Goal: Transaction & Acquisition: Purchase product/service

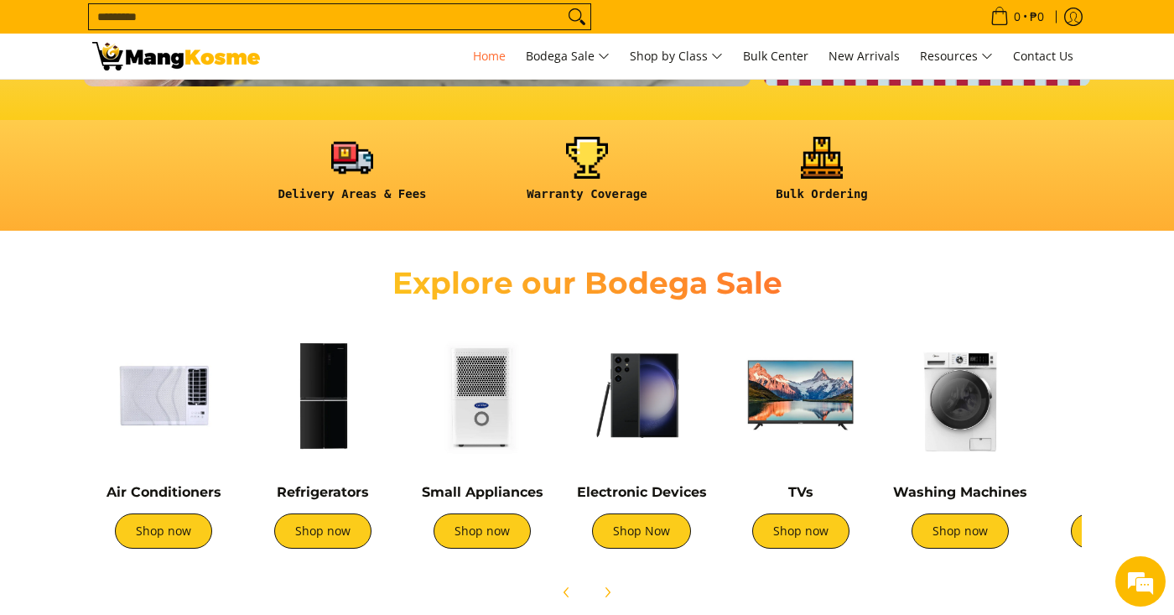
scroll to position [418, 0]
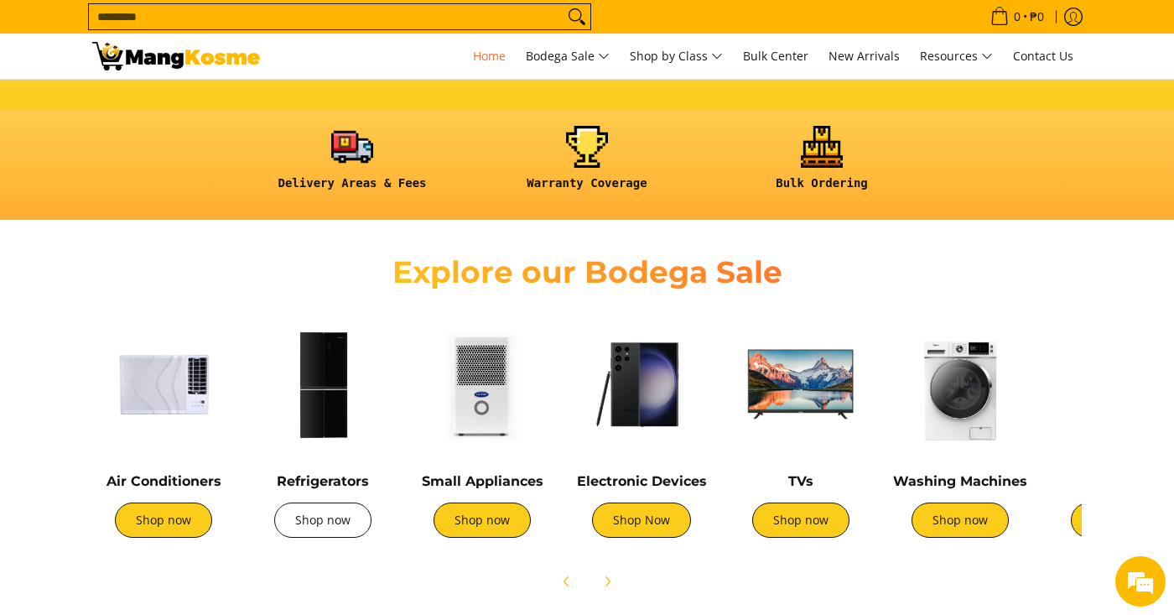
click at [324, 513] on link "Shop now" at bounding box center [322, 519] width 97 height 35
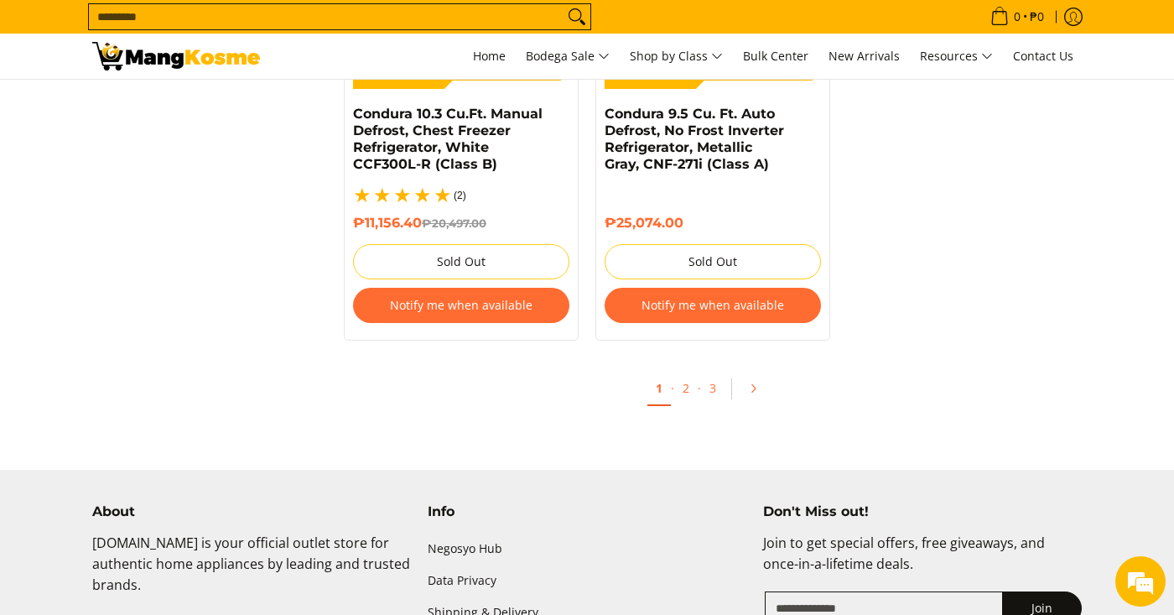
scroll to position [3753, 0]
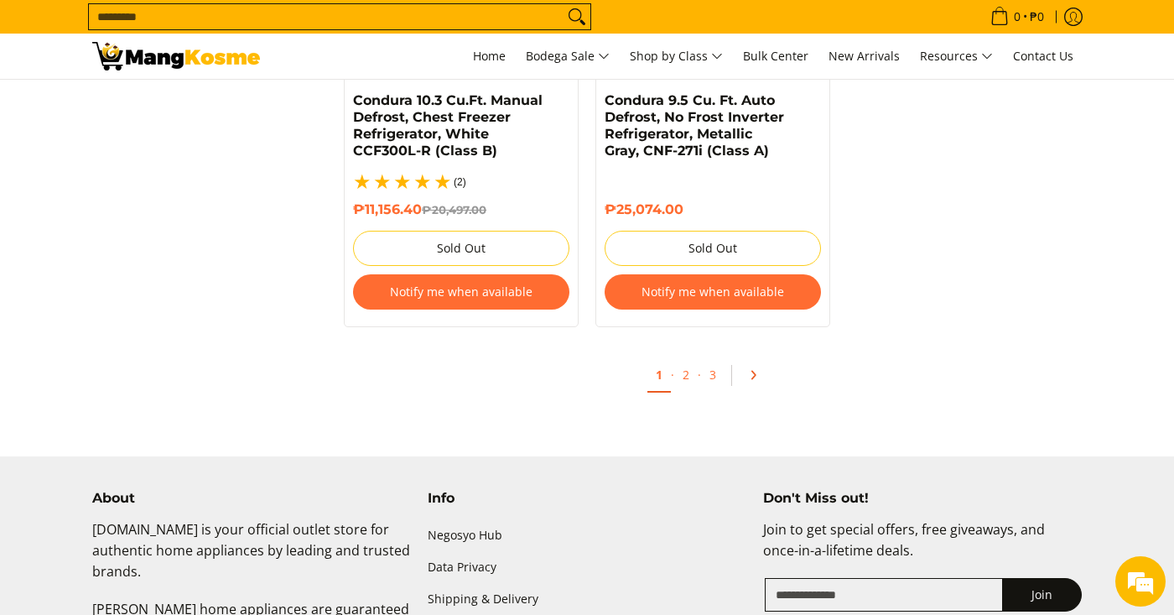
click at [747, 369] on icon "Pagination" at bounding box center [753, 375] width 12 height 12
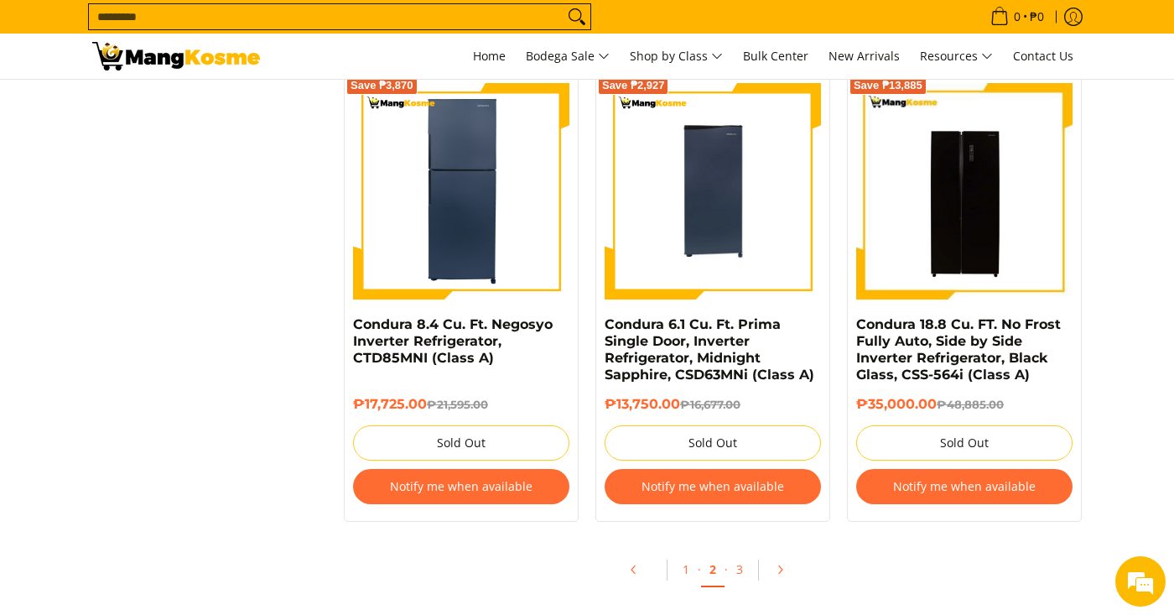
scroll to position [3531, 0]
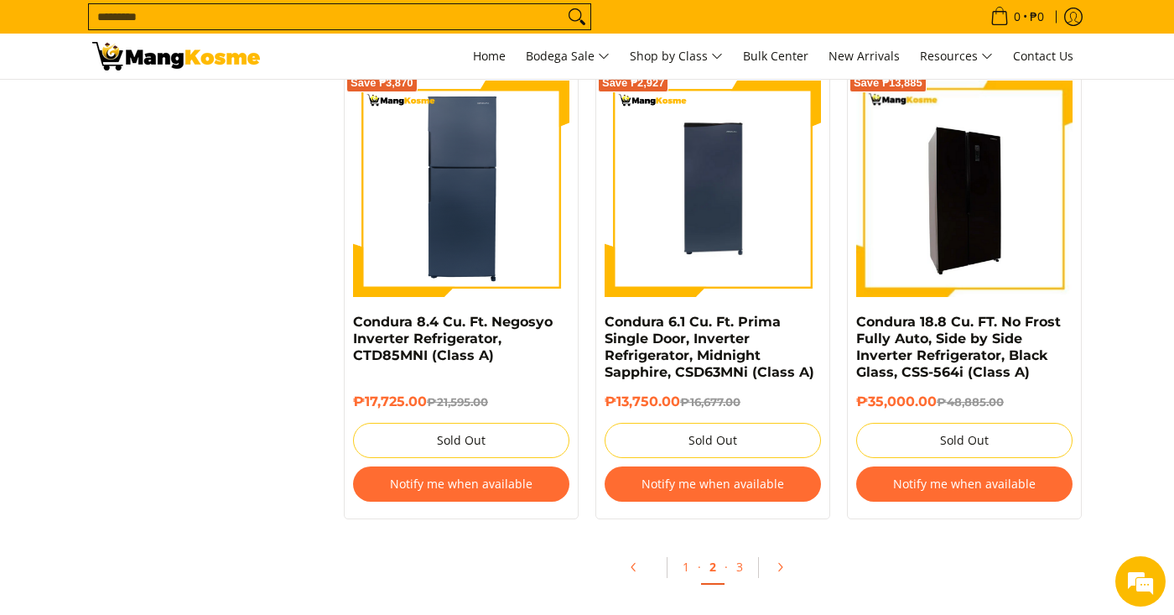
click at [948, 248] on img at bounding box center [964, 188] width 216 height 216
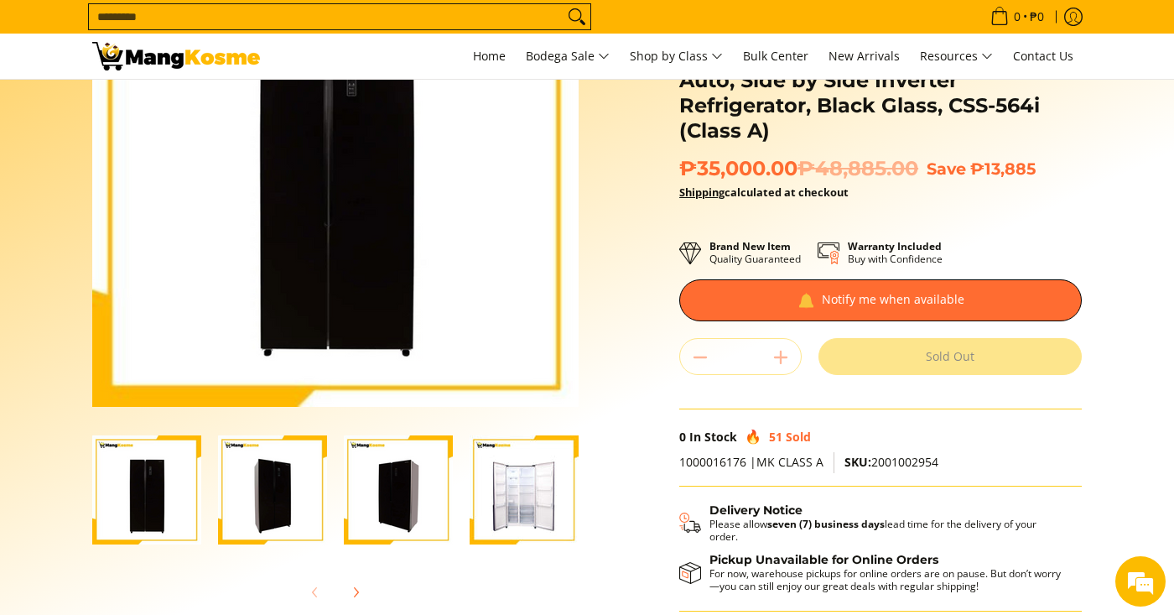
scroll to position [195, 0]
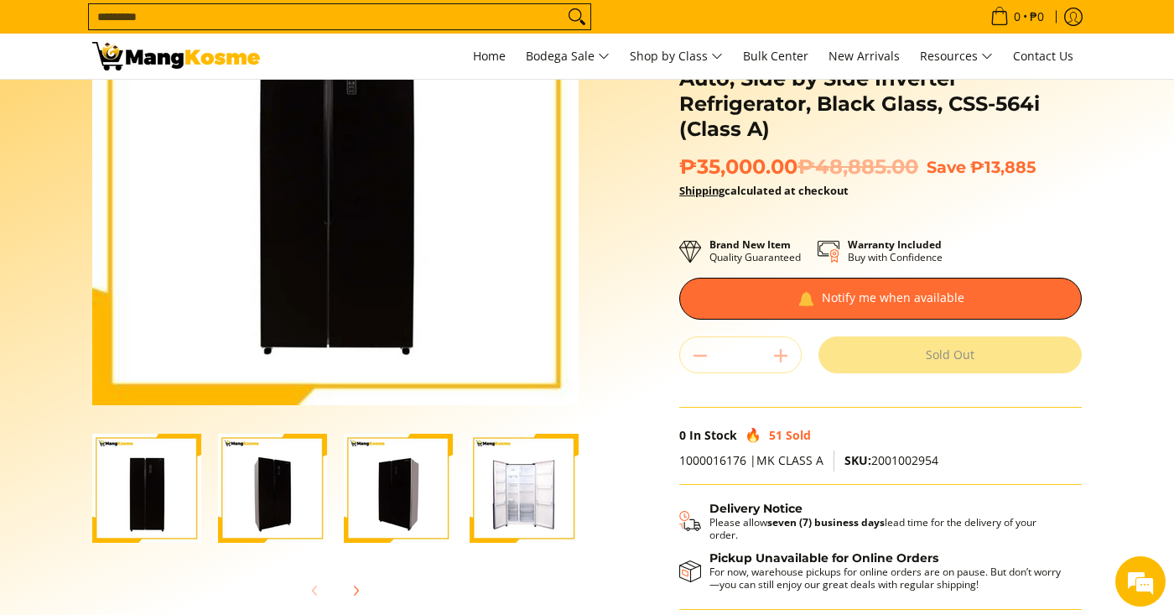
click at [527, 471] on img "Condura 18.8 Cu. FT. No Frost Fully Auto, Side by Side Inverter Refrigerator, B…" at bounding box center [523, 487] width 109 height 109
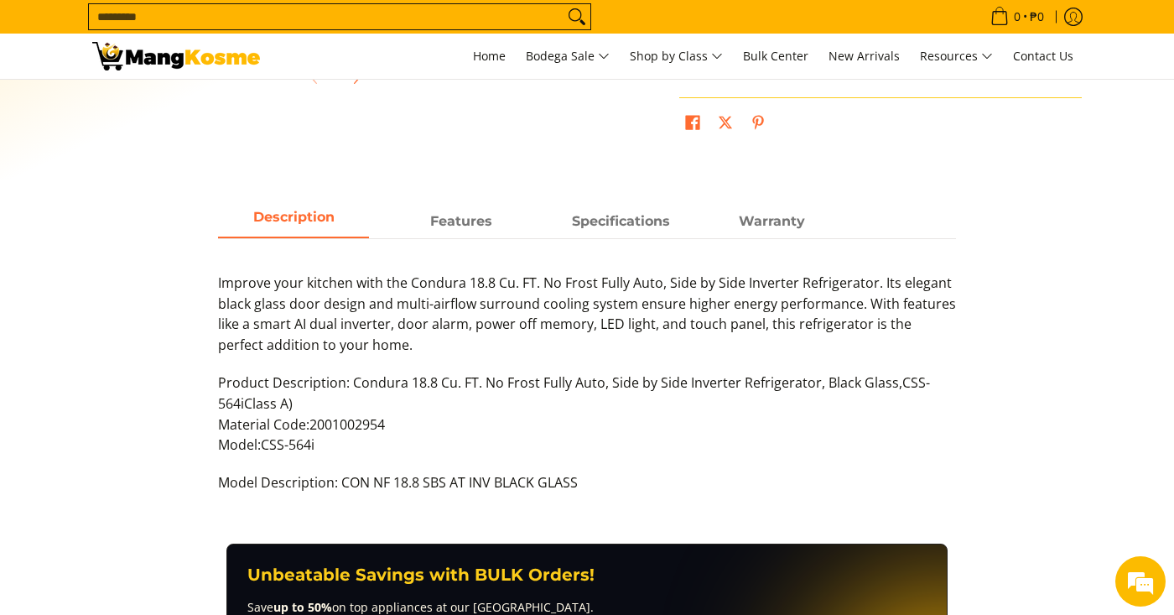
scroll to position [0, 0]
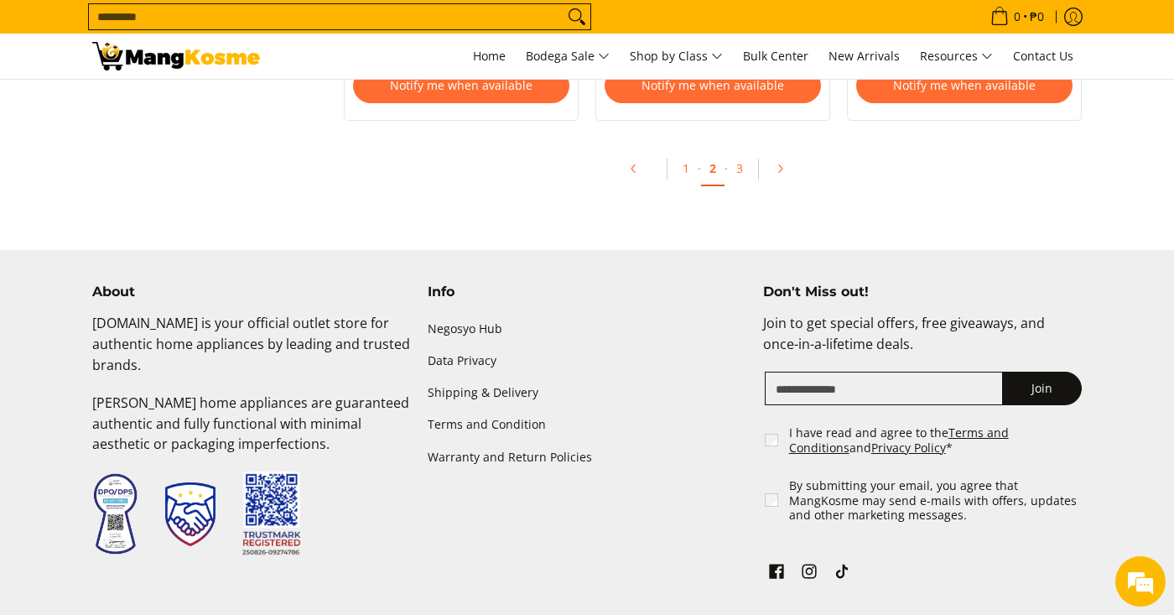
scroll to position [3950, 0]
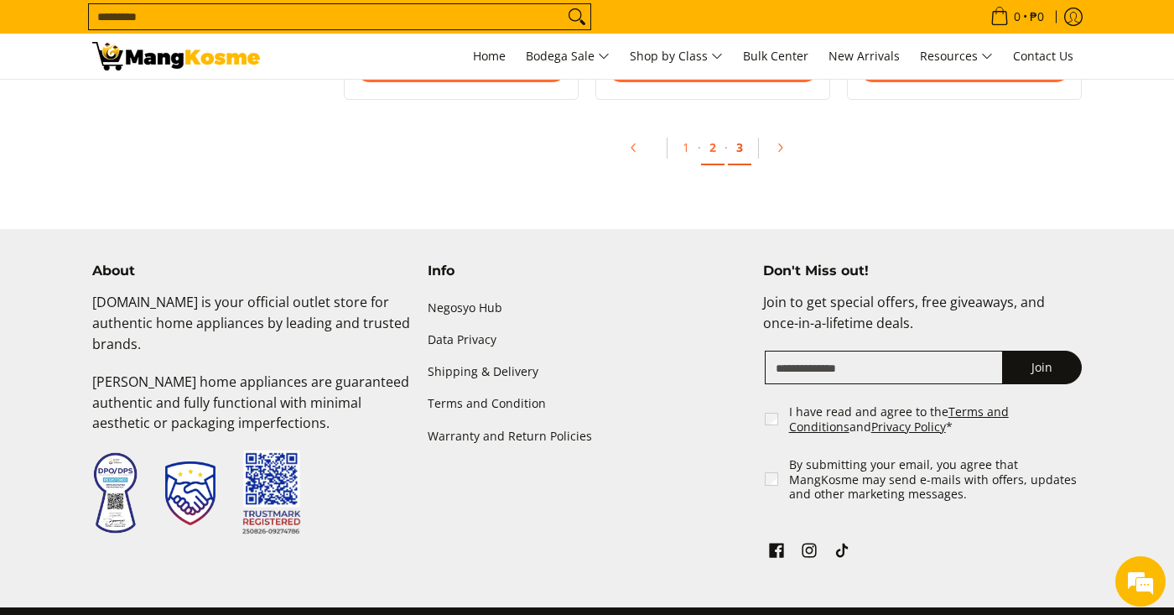
click at [740, 156] on link "3" at bounding box center [739, 148] width 23 height 34
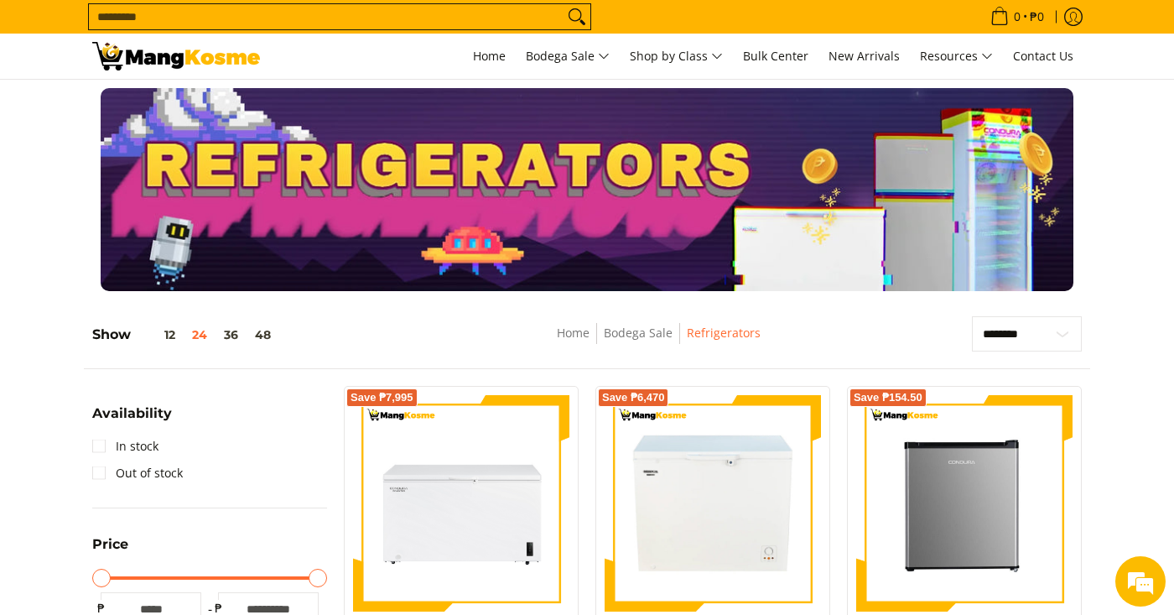
click at [556, 98] on div at bounding box center [586, 189] width 989 height 203
click at [485, 57] on span "Home" at bounding box center [489, 56] width 33 height 16
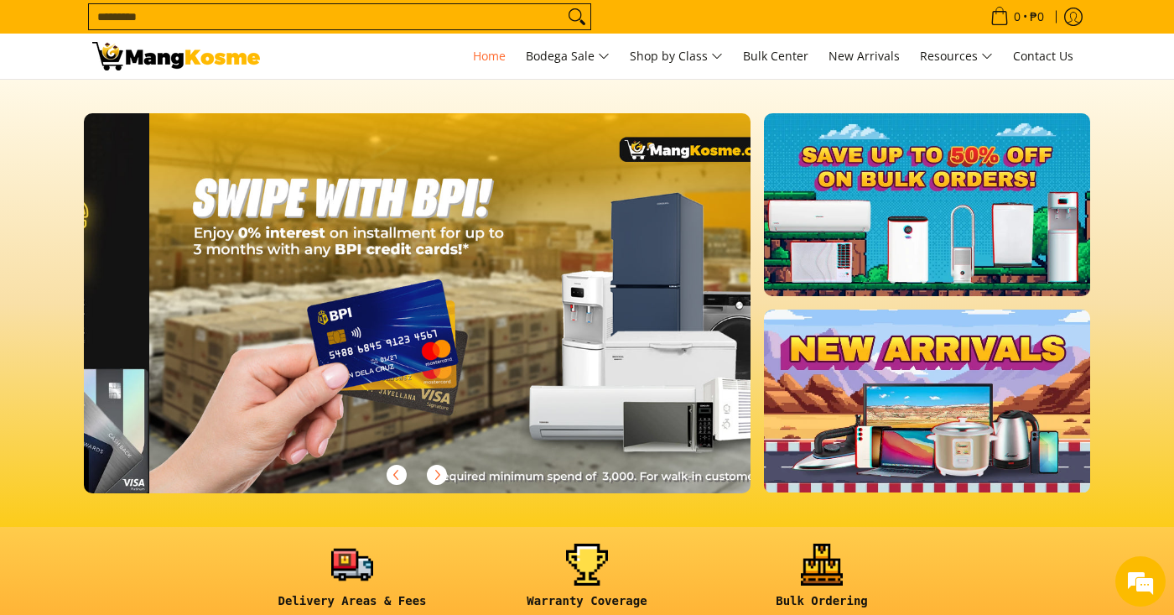
scroll to position [0, 2000]
